Goal: Task Accomplishment & Management: Use online tool/utility

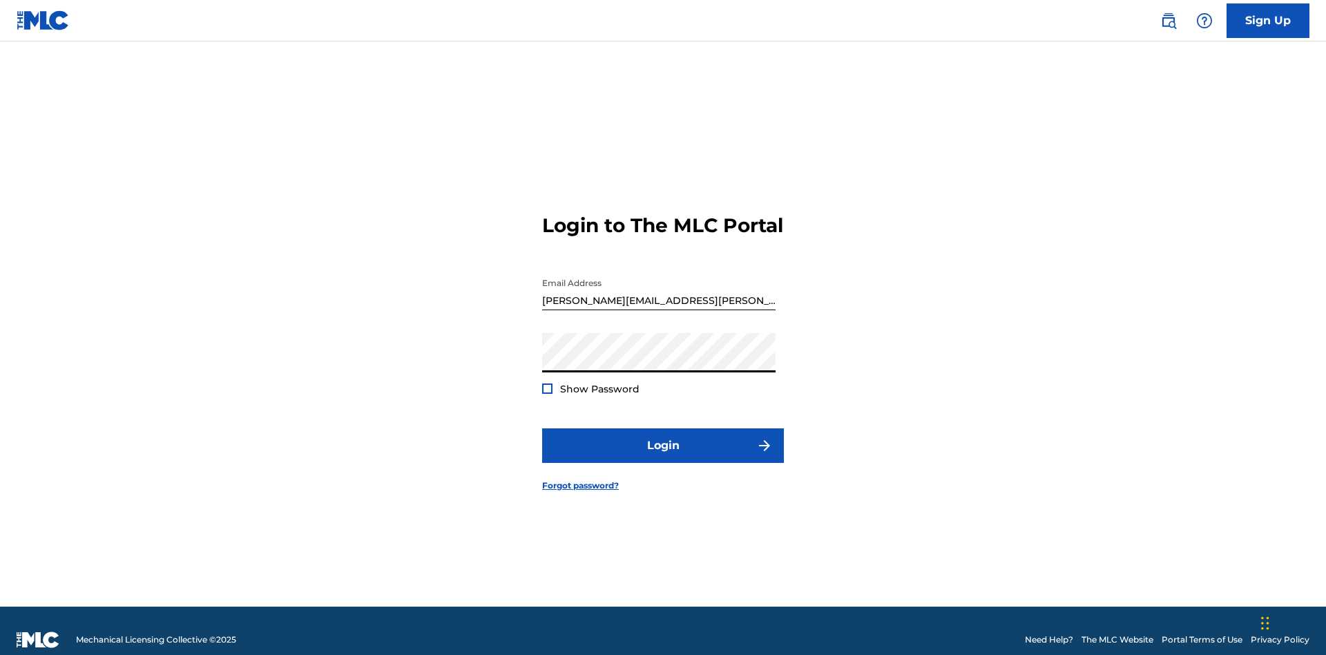
scroll to position [18, 0]
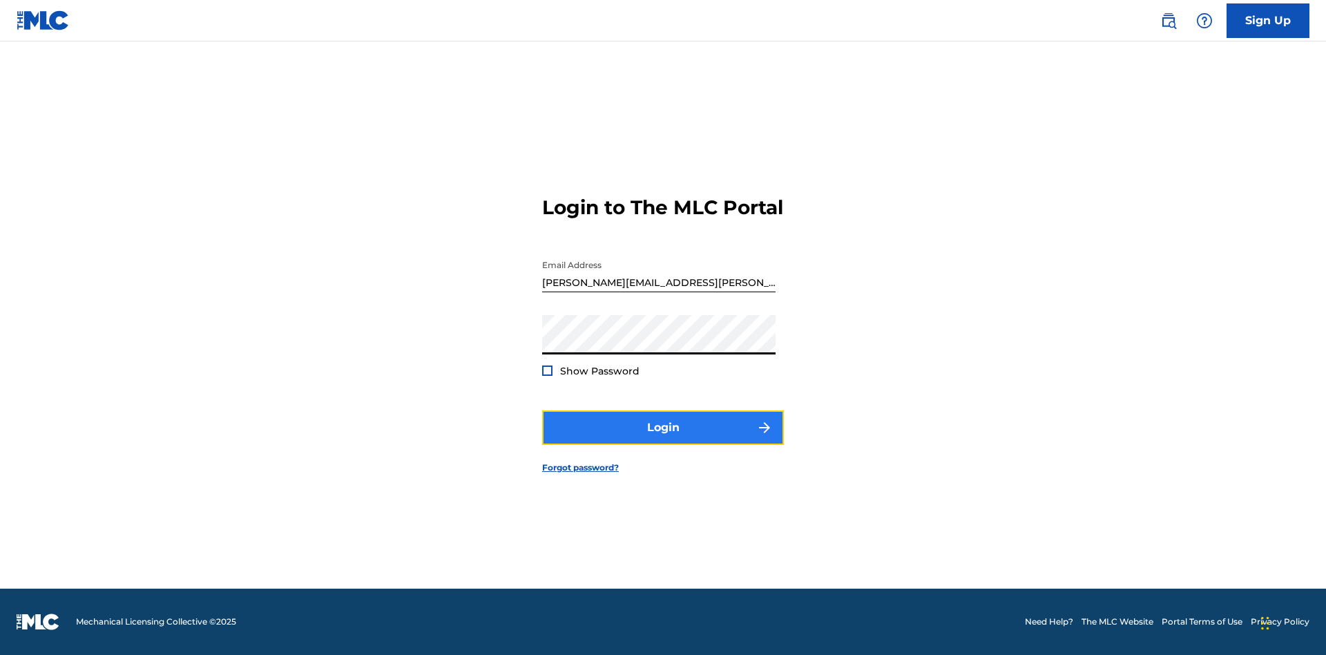
click at [663, 439] on button "Login" at bounding box center [663, 427] width 242 height 35
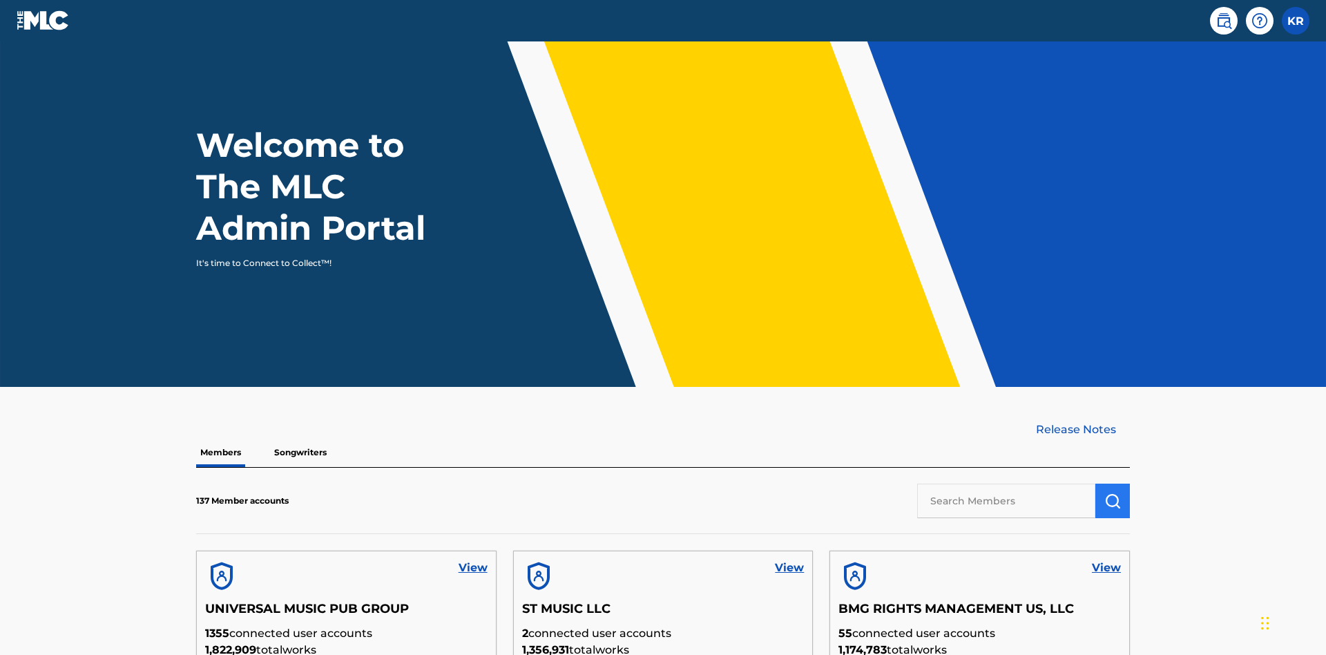
click at [1006, 483] on input "text" at bounding box center [1006, 500] width 178 height 35
click at [1112, 492] on img "submit" at bounding box center [1112, 500] width 17 height 17
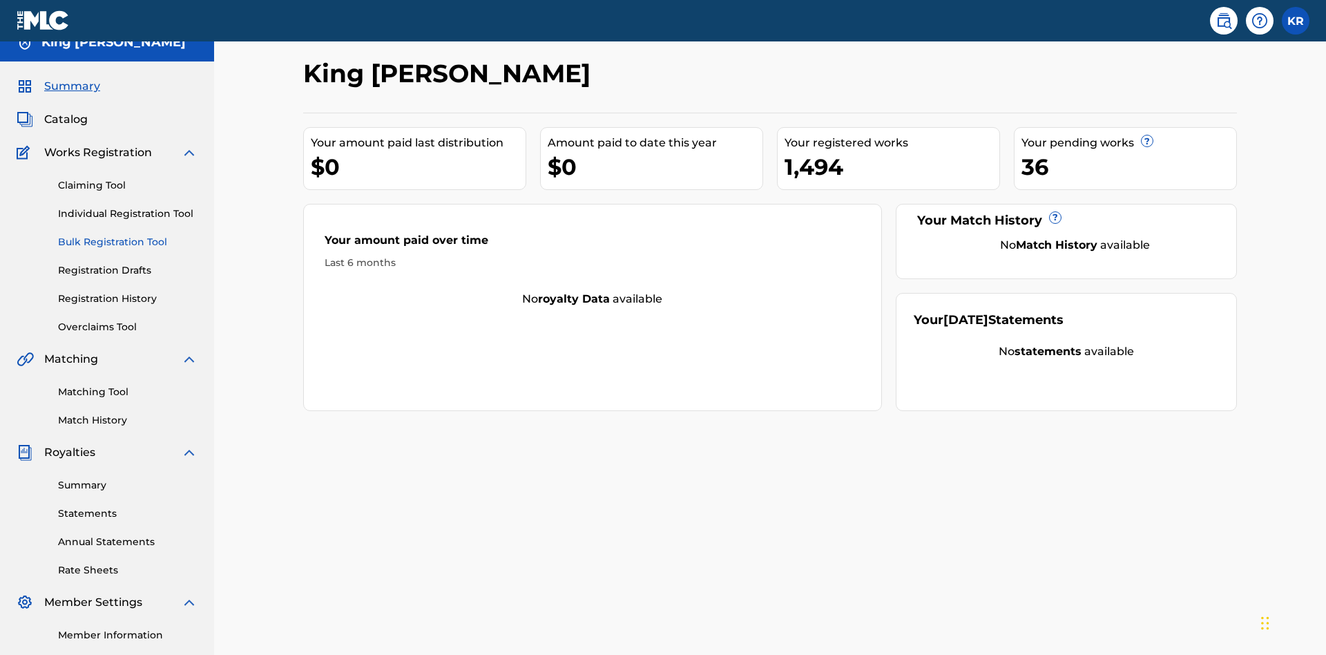
click at [128, 235] on link "Bulk Registration Tool" at bounding box center [127, 242] width 139 height 15
